Goal: Entertainment & Leisure: Browse casually

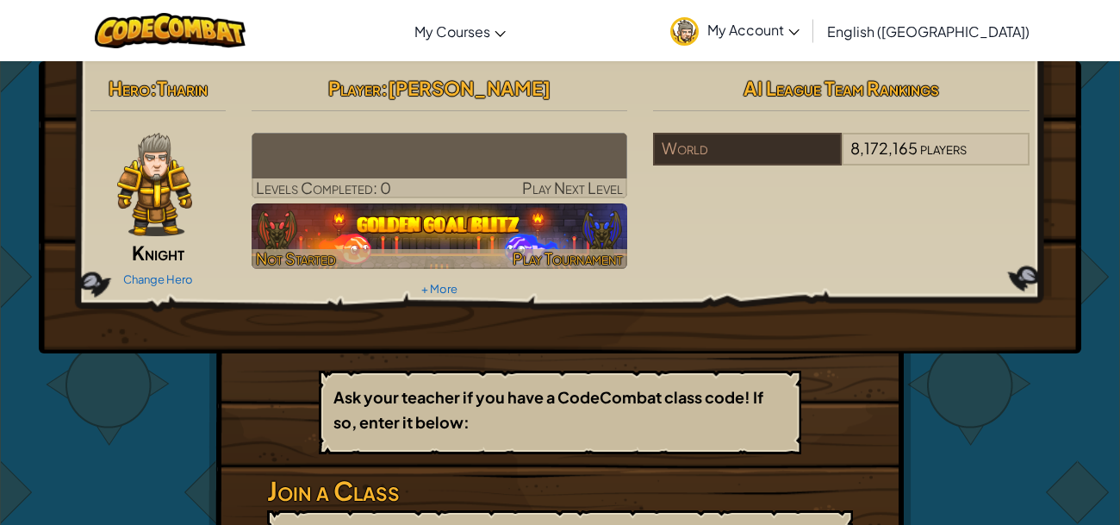
click at [495, 216] on img at bounding box center [440, 235] width 376 height 65
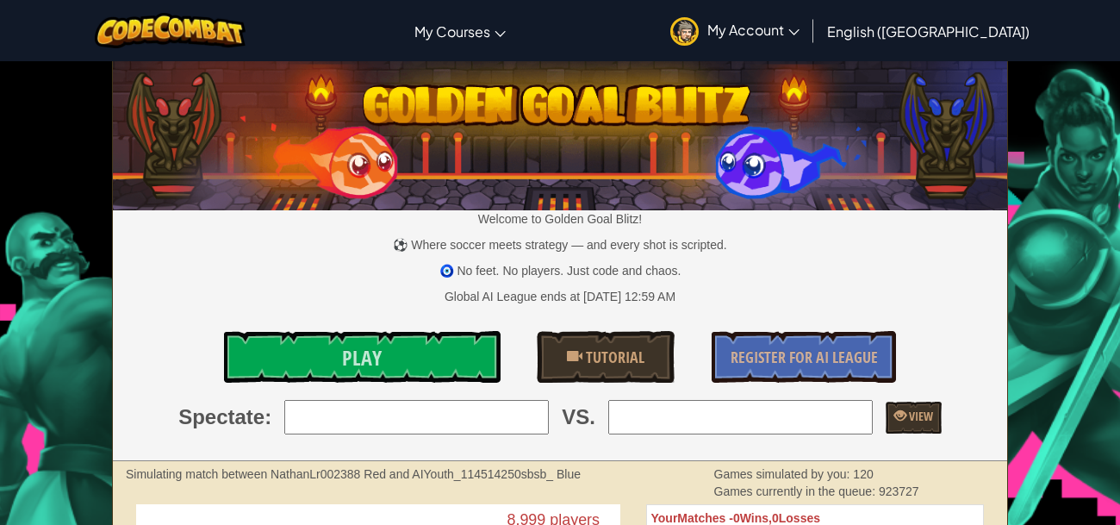
click at [254, 323] on div "Welcome to Golden Goal Blitz! ⚽ Where soccer meets strategy — and every shot is…" at bounding box center [560, 261] width 894 height 399
click at [257, 345] on link "Play" at bounding box center [362, 357] width 276 height 52
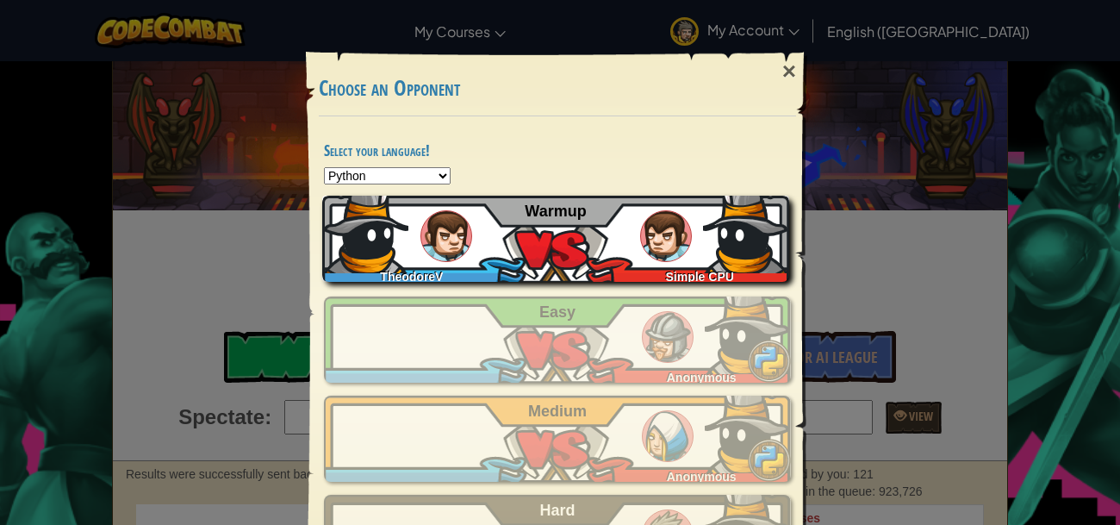
click at [550, 250] on div "TheodoreV Simple CPU Warmup" at bounding box center [555, 239] width 467 height 86
